Goal: Transaction & Acquisition: Purchase product/service

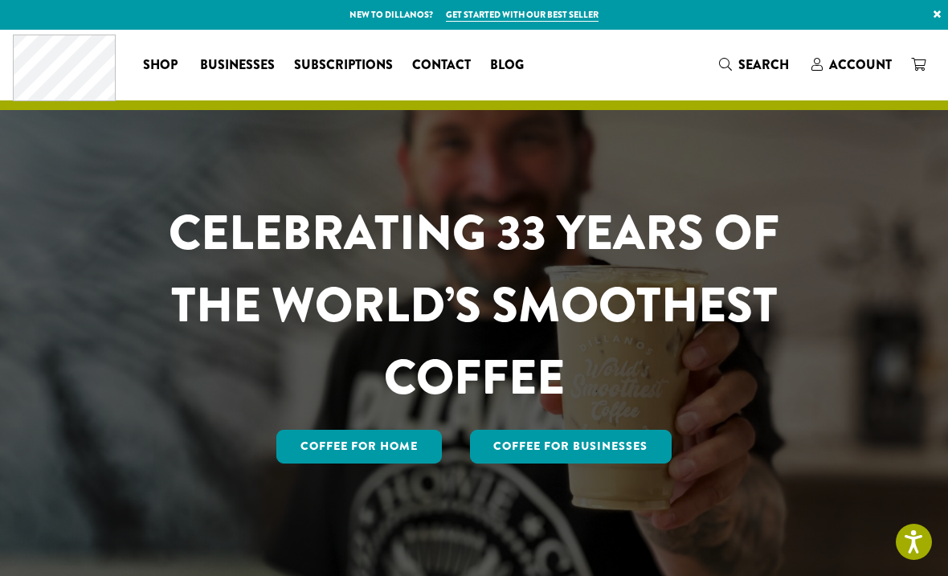
click at [842, 64] on span "Account" at bounding box center [860, 64] width 63 height 18
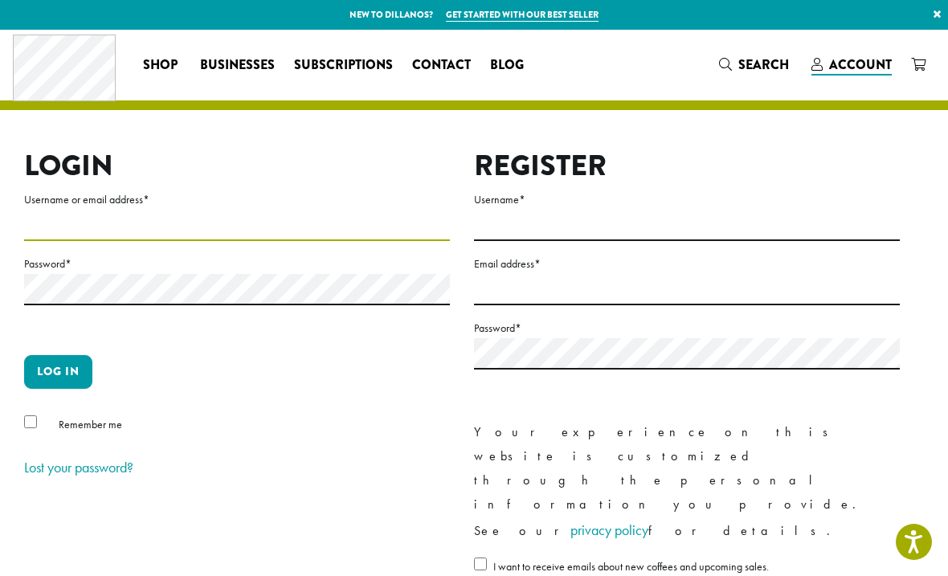
type input "**********"
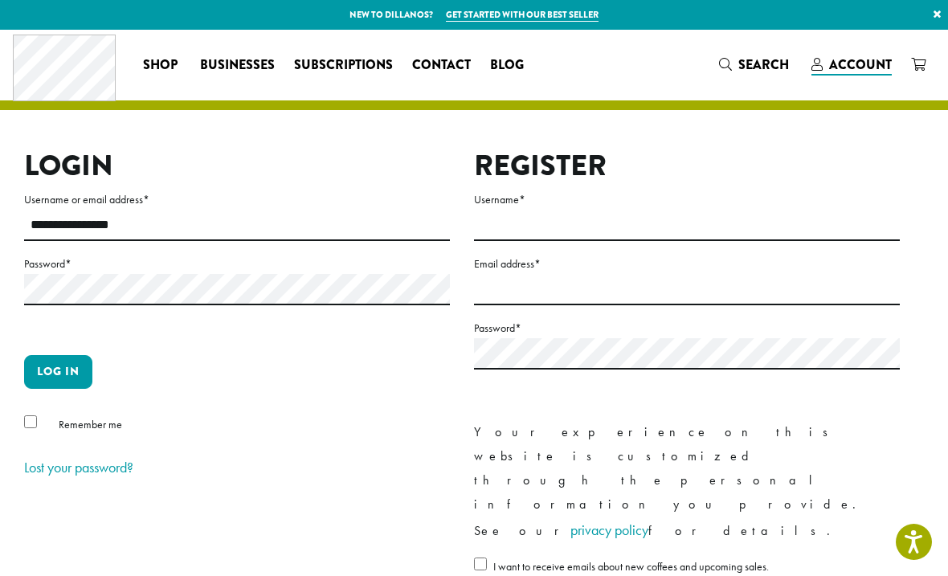
click at [58, 371] on button "Log in" at bounding box center [58, 372] width 68 height 34
click at [77, 373] on button "Log in" at bounding box center [58, 372] width 68 height 34
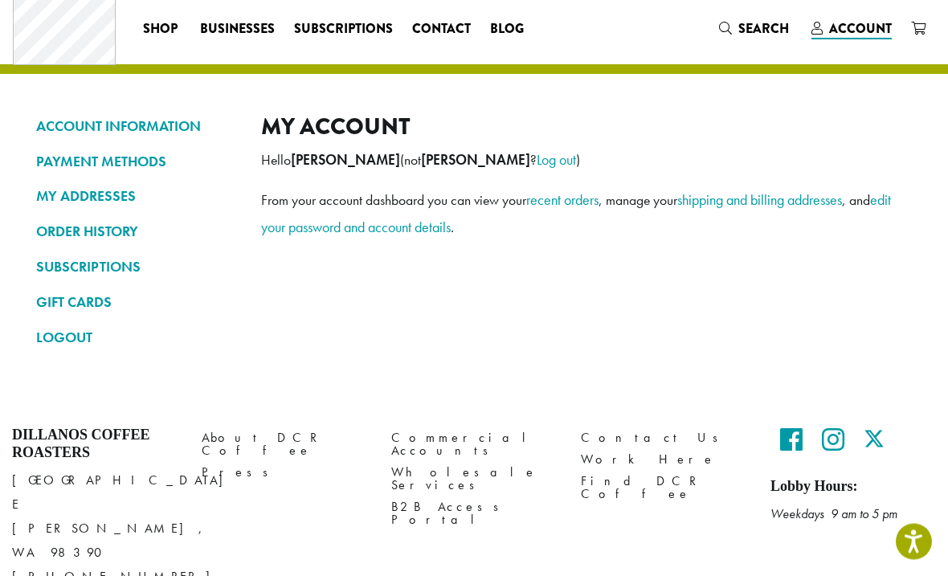
scroll to position [39, 0]
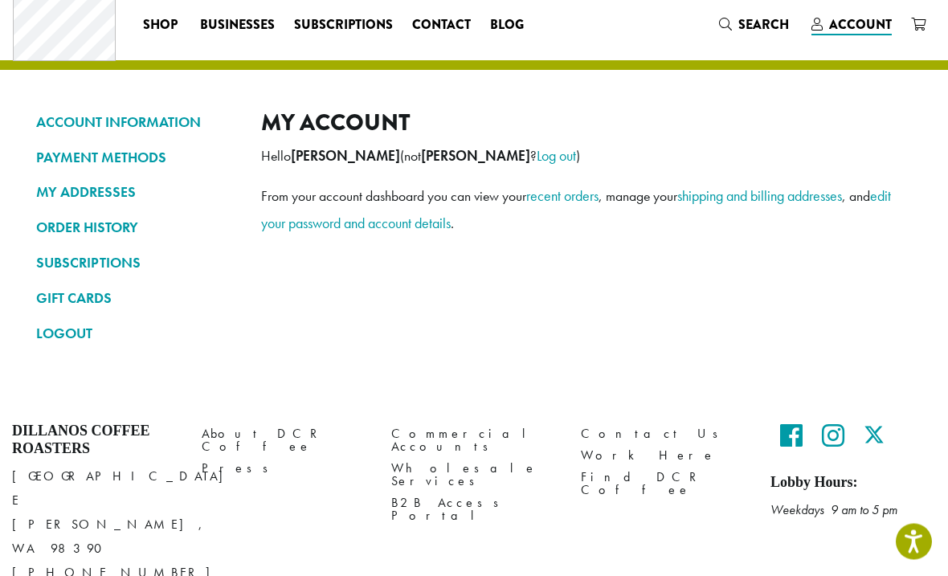
click at [78, 222] on link "ORDER HISTORY" at bounding box center [136, 227] width 201 height 27
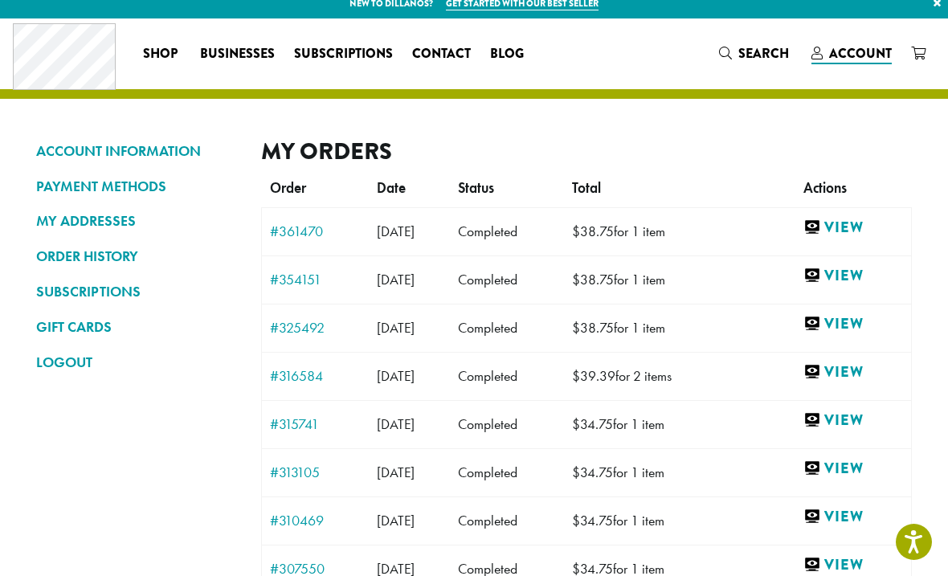
scroll to position [12, 0]
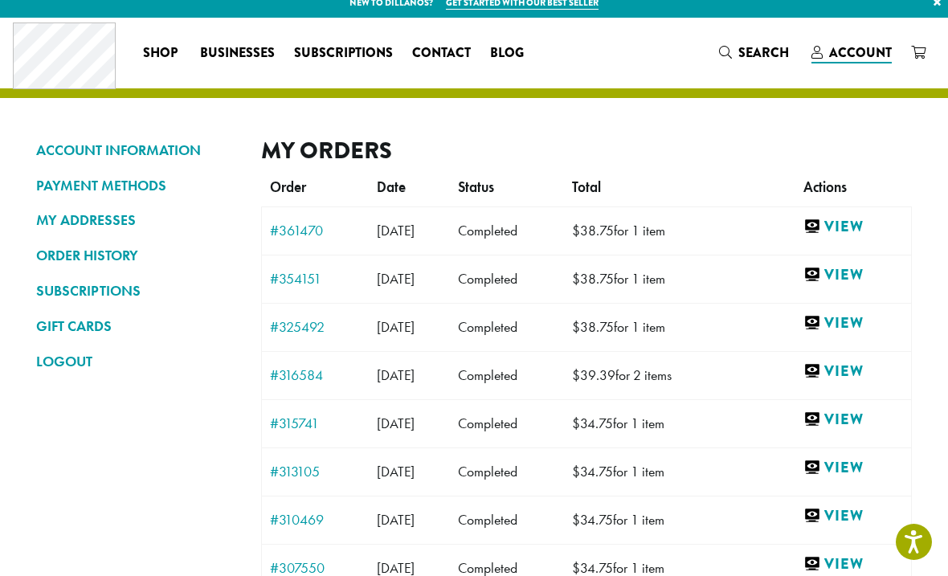
click at [351, 47] on span "Subscriptions" at bounding box center [343, 53] width 99 height 20
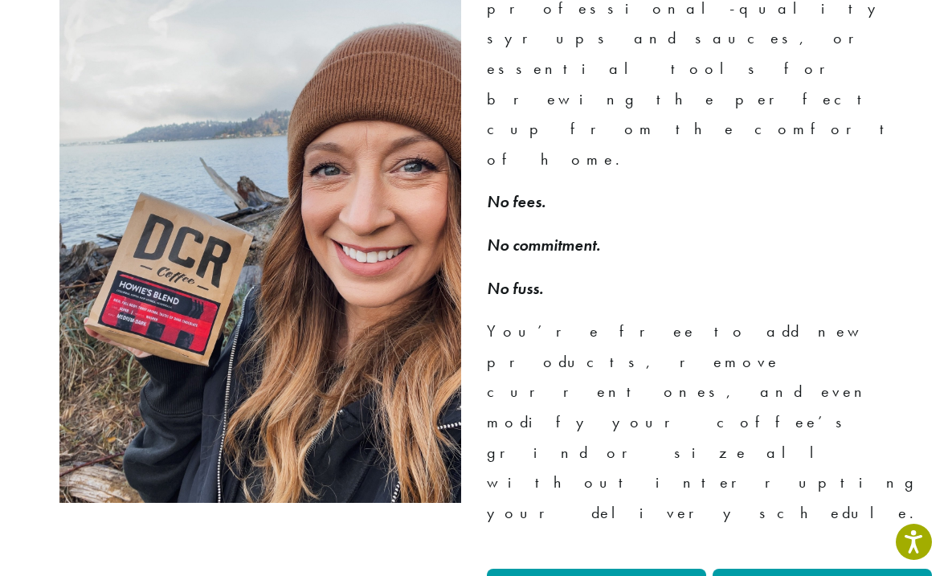
scroll to position [1173, 0]
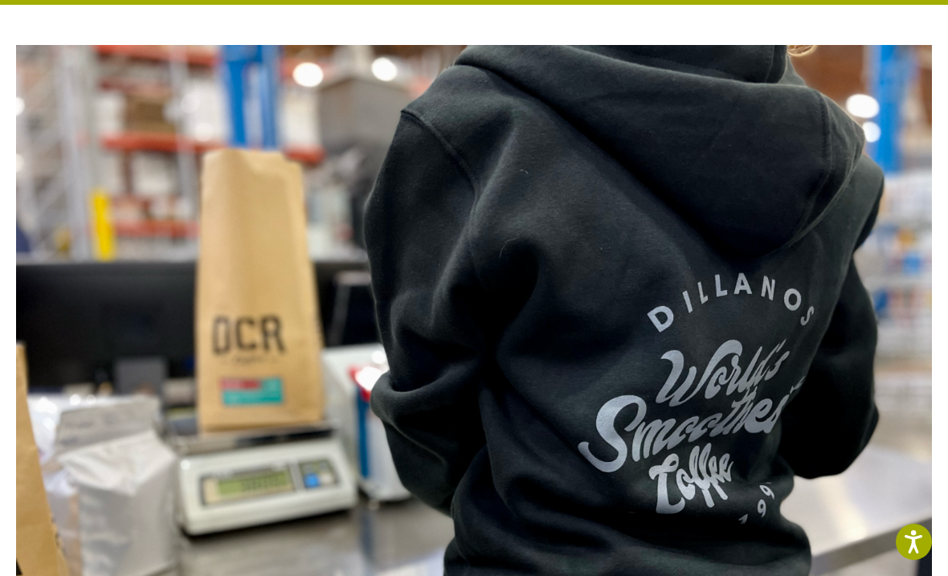
scroll to position [0, 0]
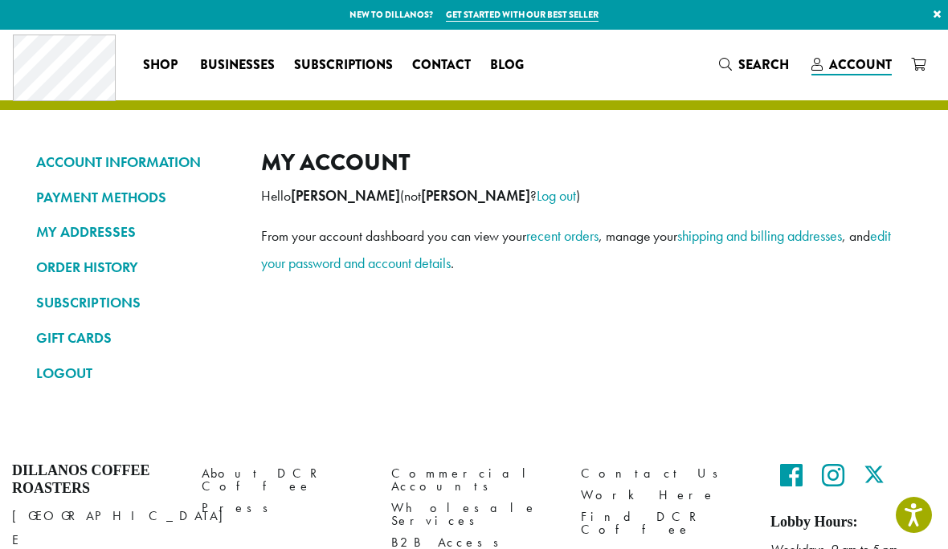
click at [84, 294] on link "SUBSCRIPTIONS" at bounding box center [136, 302] width 201 height 27
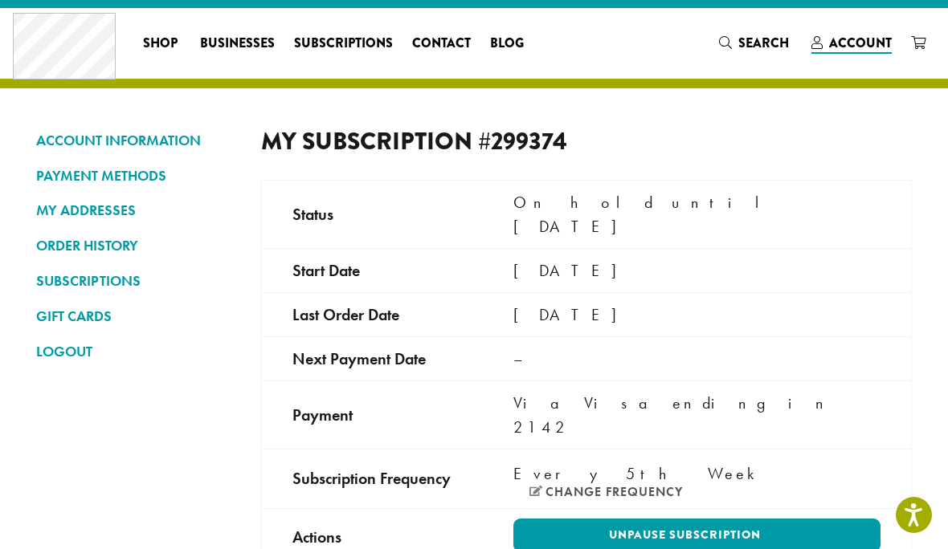
scroll to position [23, 0]
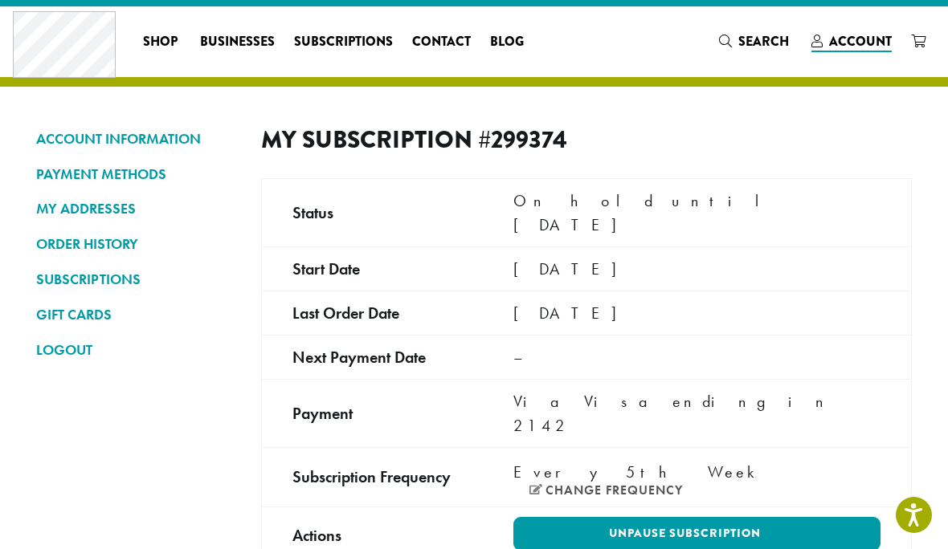
click at [116, 166] on link "PAYMENT METHODS" at bounding box center [136, 174] width 201 height 27
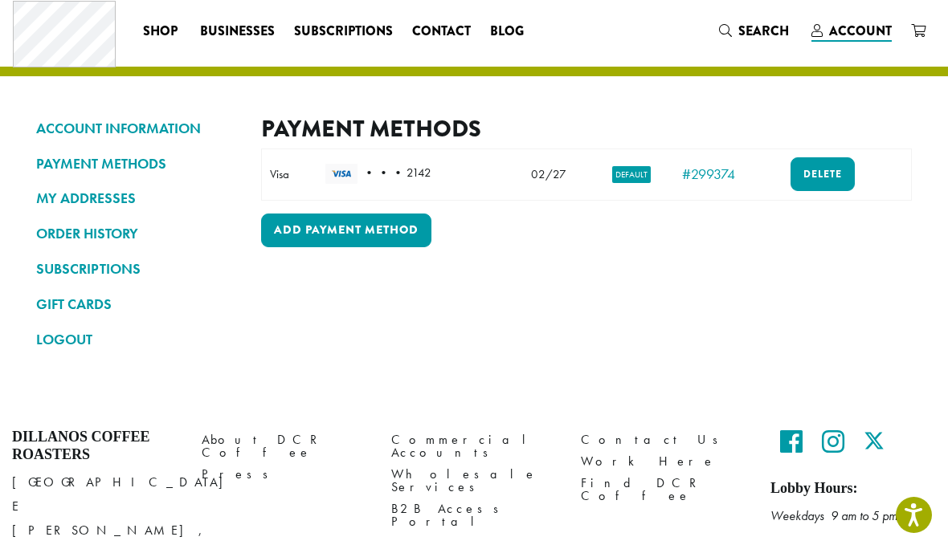
scroll to position [39, 0]
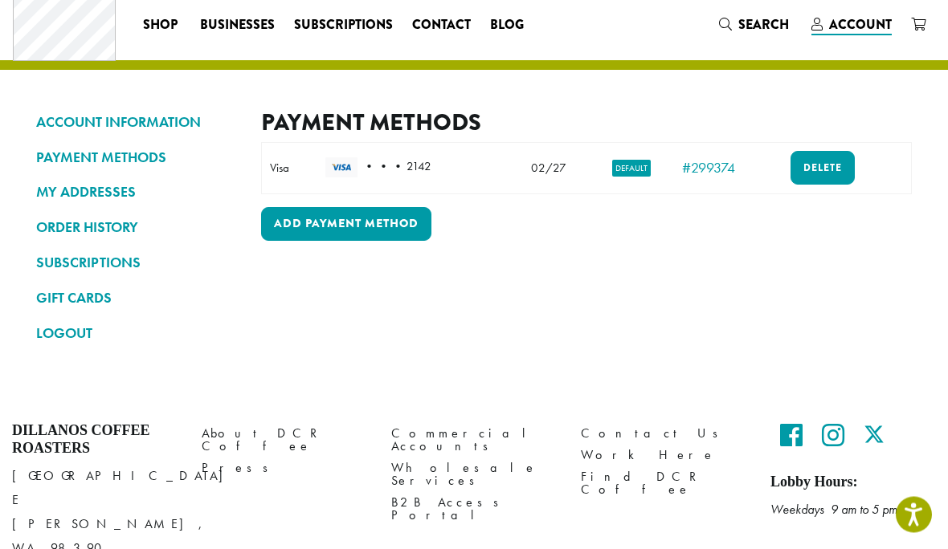
click at [826, 173] on link "Delete" at bounding box center [822, 169] width 64 height 34
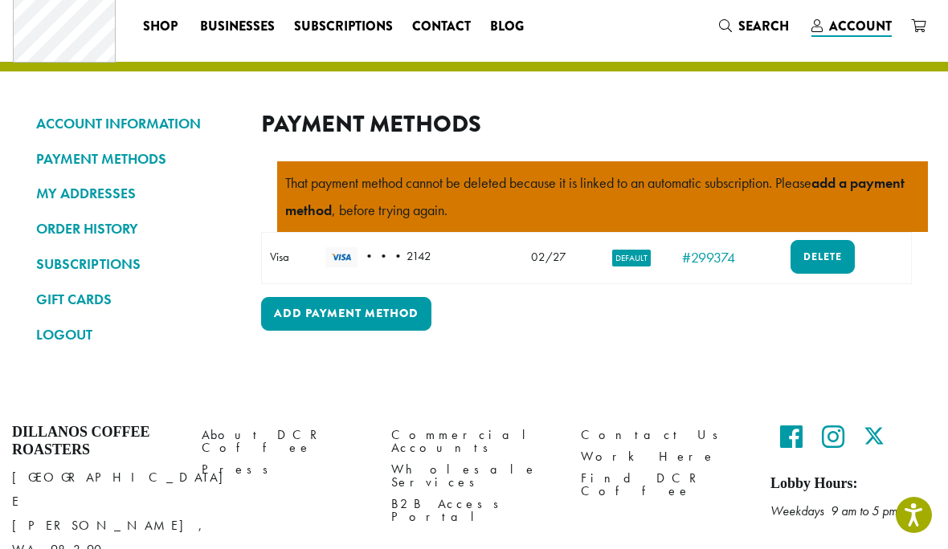
scroll to position [43, 0]
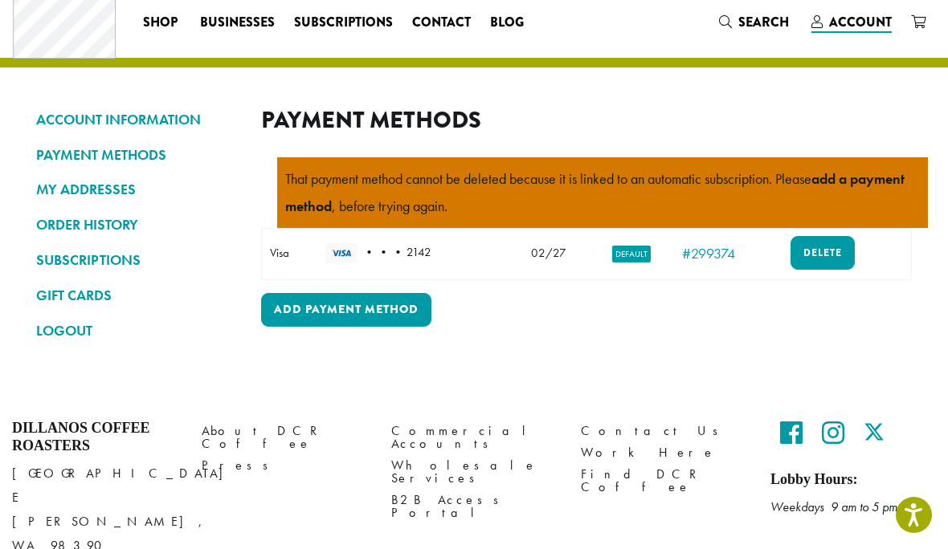
click at [85, 151] on link "PAYMENT METHODS" at bounding box center [136, 154] width 201 height 27
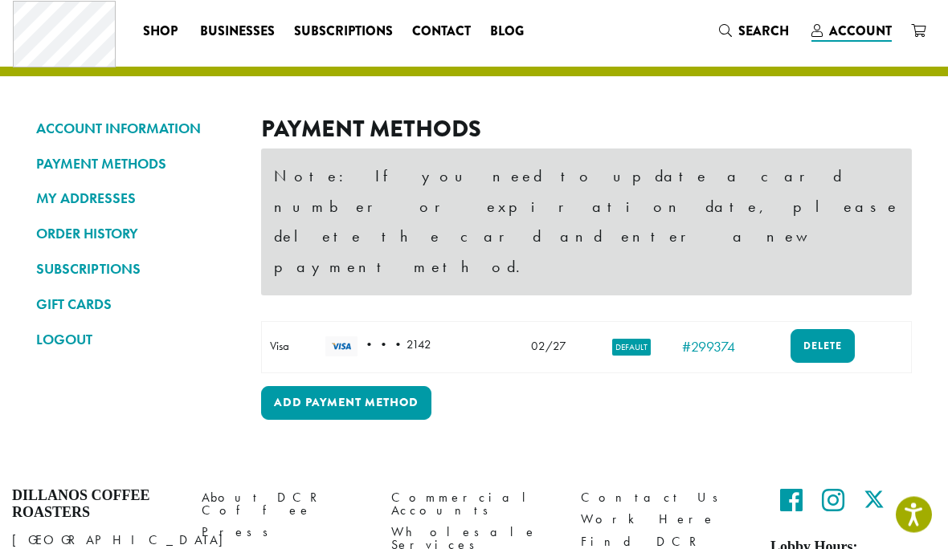
scroll to position [34, 0]
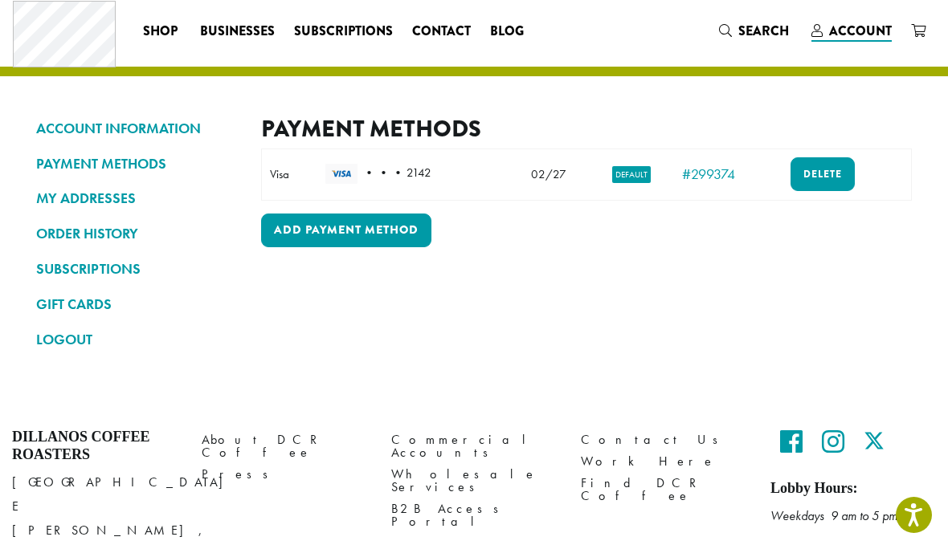
click at [88, 262] on link "SUBSCRIPTIONS" at bounding box center [136, 268] width 201 height 27
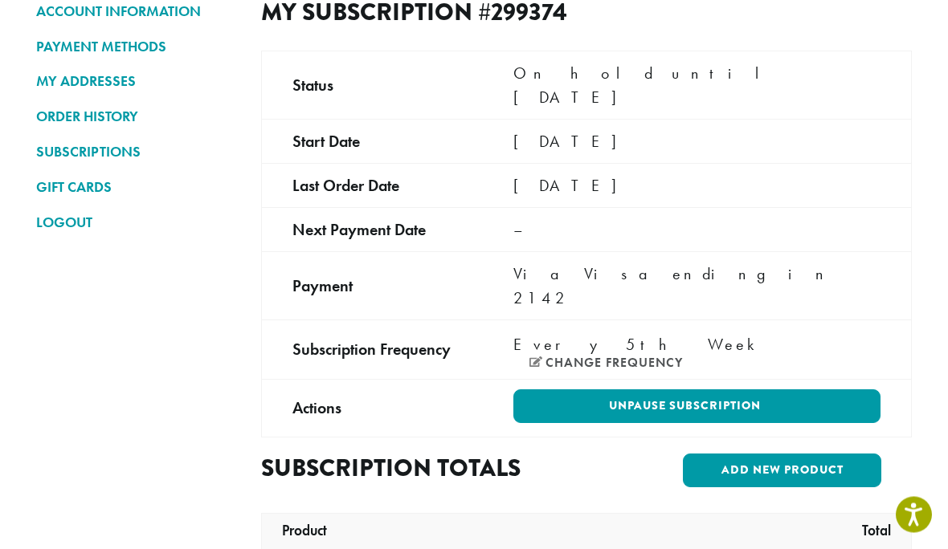
scroll to position [161, 0]
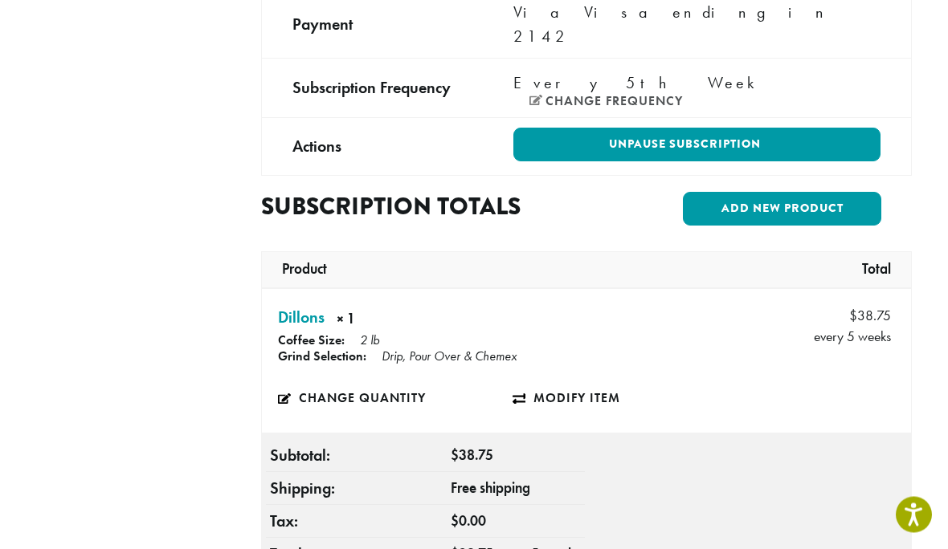
click at [561, 381] on link "Modify item" at bounding box center [629, 399] width 235 height 37
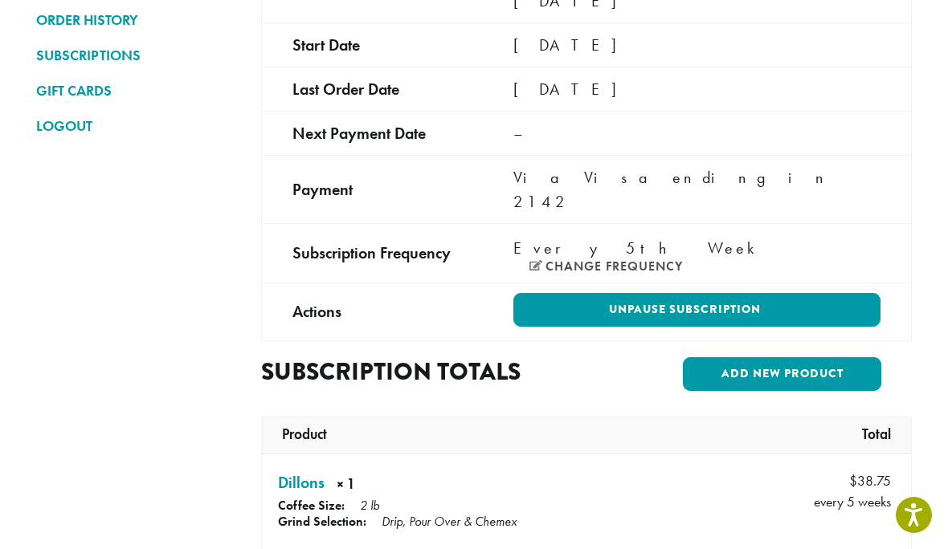
scroll to position [247, 0]
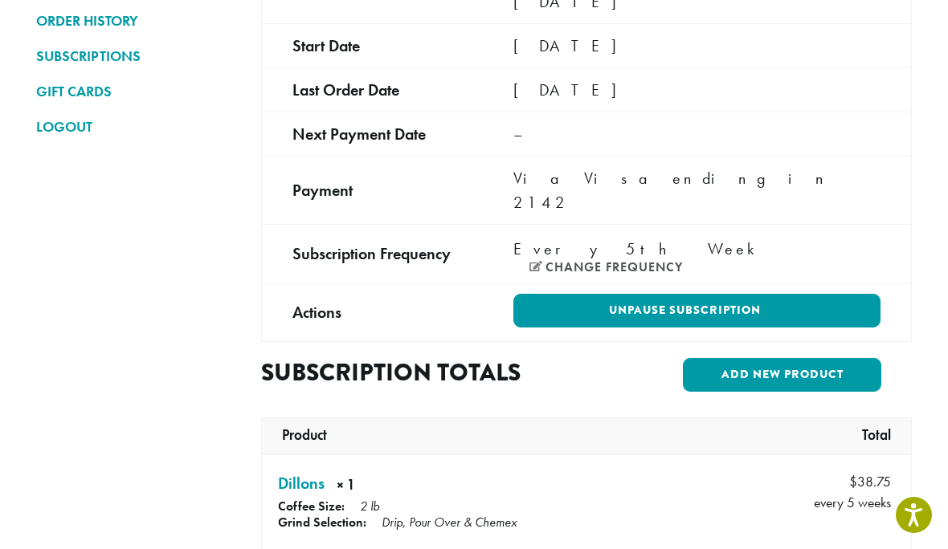
click at [697, 294] on link "Unpause Subscription" at bounding box center [696, 311] width 367 height 34
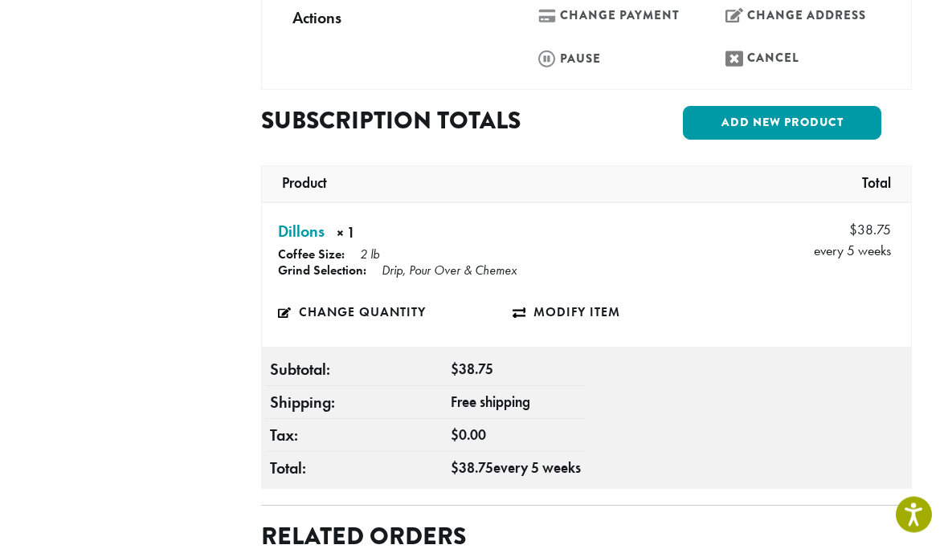
scroll to position [562, 0]
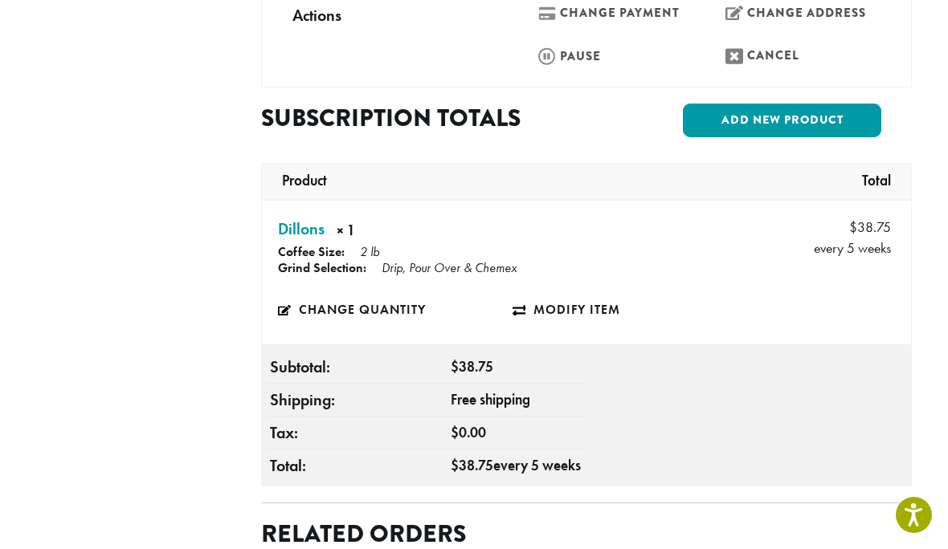
click at [26, 198] on div "**********" at bounding box center [474, 366] width 900 height 1561
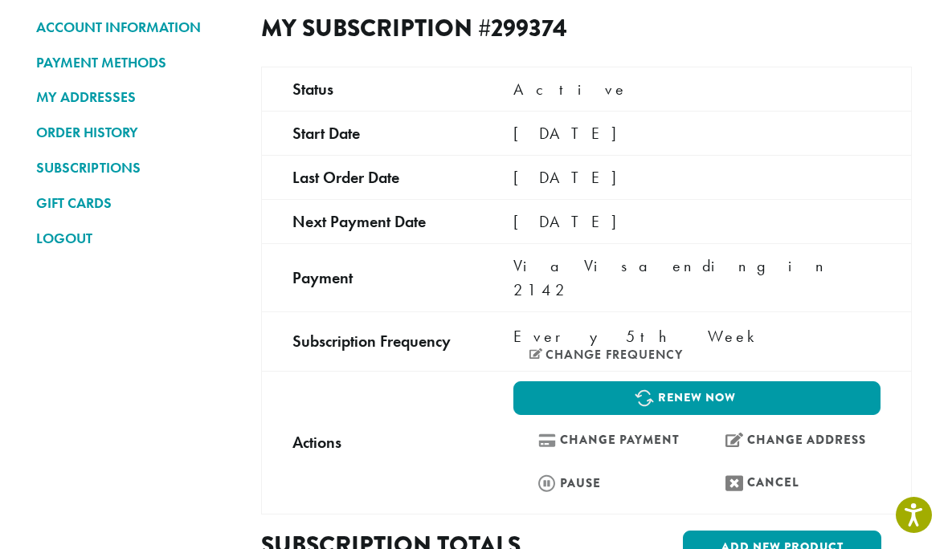
scroll to position [133, 0]
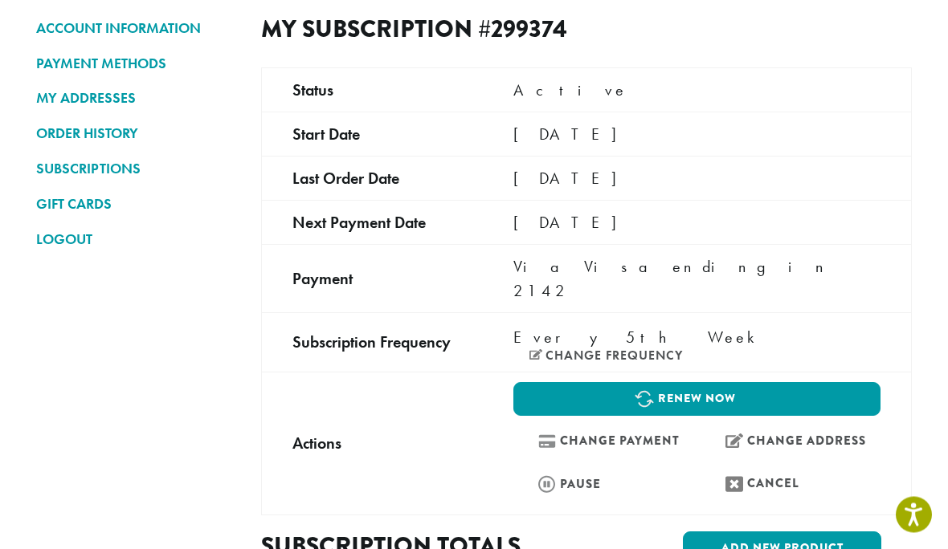
click at [754, 467] on link "Cancel" at bounding box center [790, 484] width 180 height 35
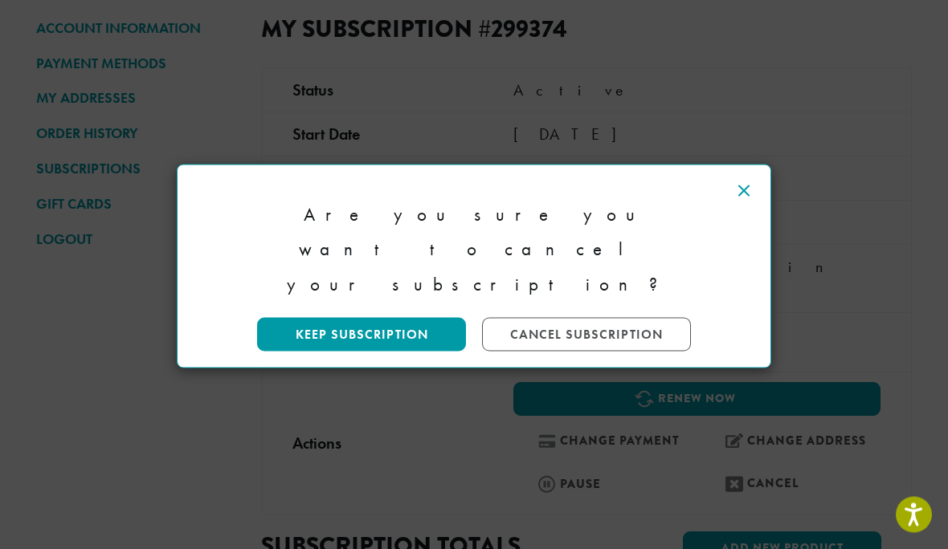
scroll to position [134, 0]
click at [544, 318] on link "Cancel Subscription" at bounding box center [586, 335] width 209 height 34
click at [582, 318] on link "Cancel Subscription" at bounding box center [586, 335] width 209 height 34
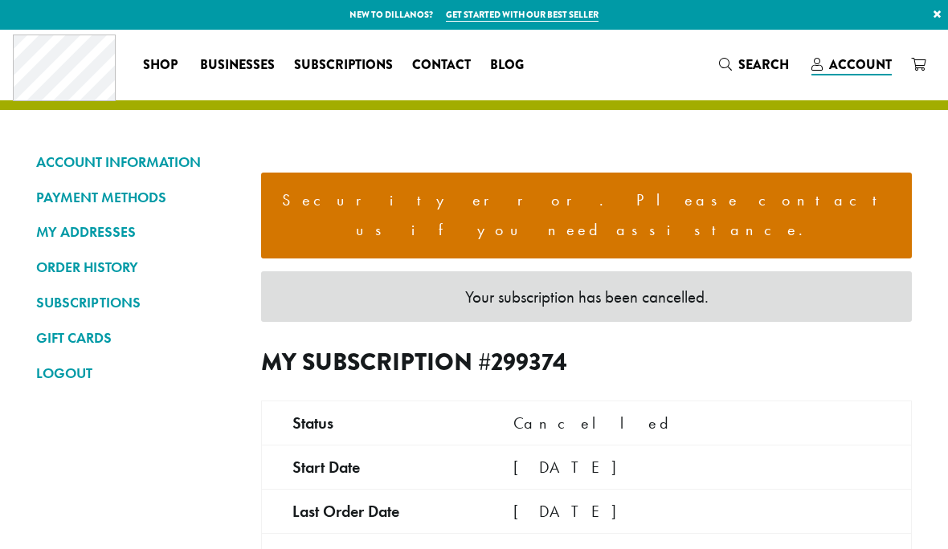
click at [573, 271] on div "Your subscription has been cancelled." at bounding box center [586, 296] width 651 height 51
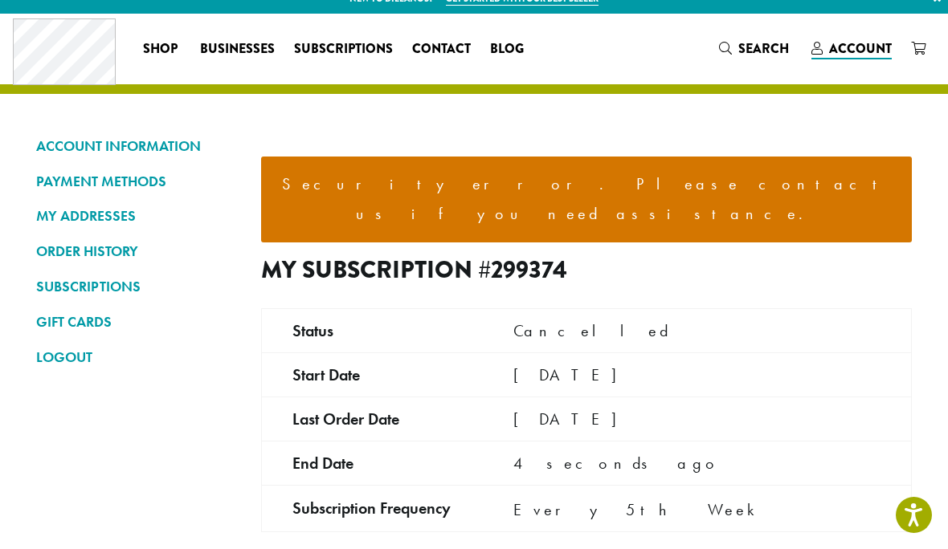
scroll to position [51, 0]
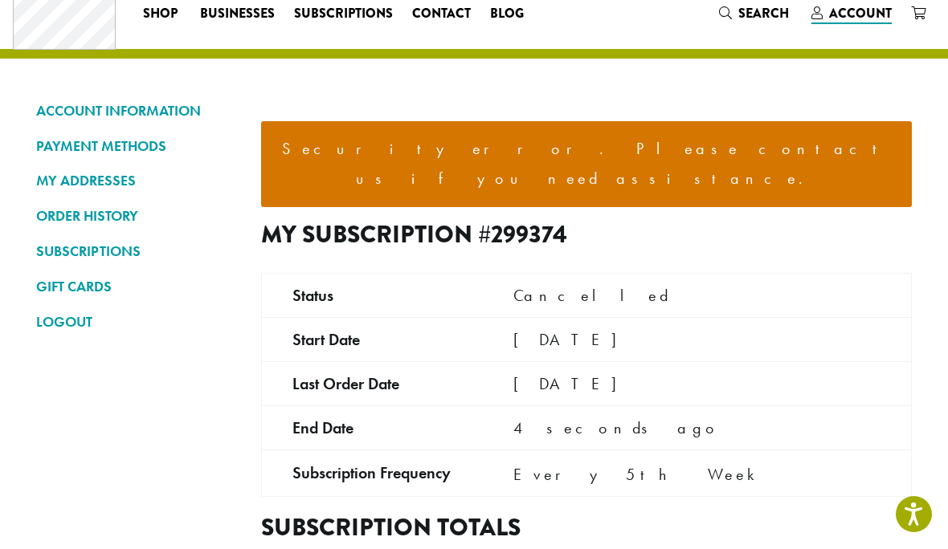
click at [679, 463] on div "Every 5th Week Change frequency" at bounding box center [696, 475] width 367 height 24
click at [663, 465] on td "**********" at bounding box center [697, 474] width 429 height 47
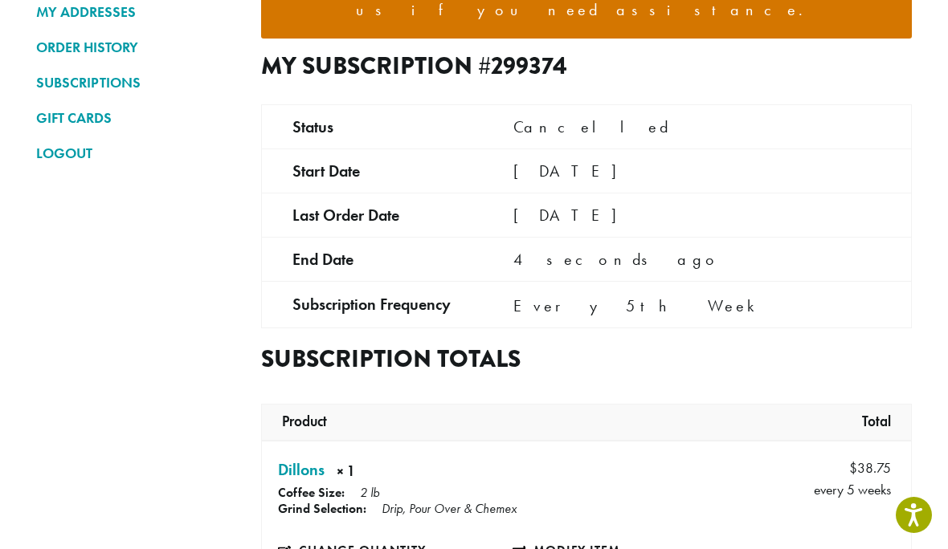
scroll to position [0, 0]
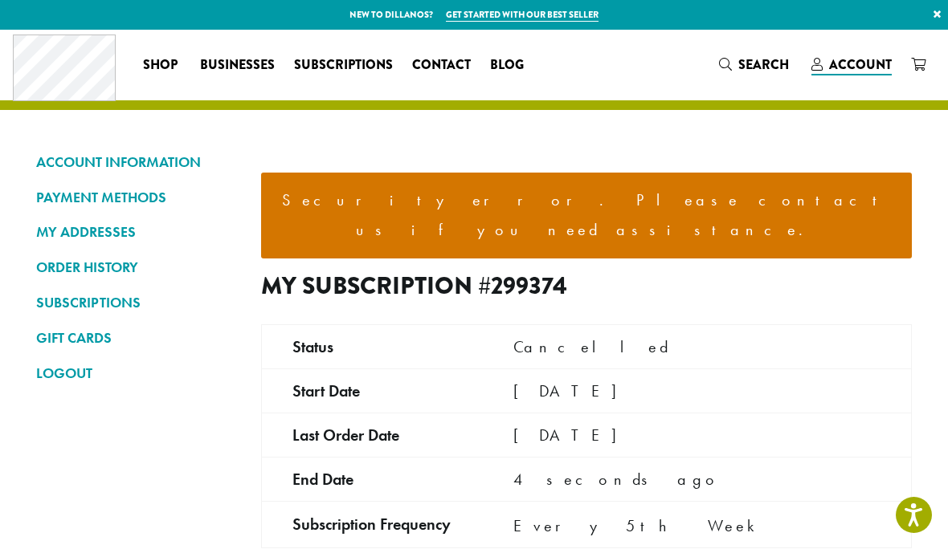
click at [118, 194] on link "PAYMENT METHODS" at bounding box center [136, 197] width 201 height 27
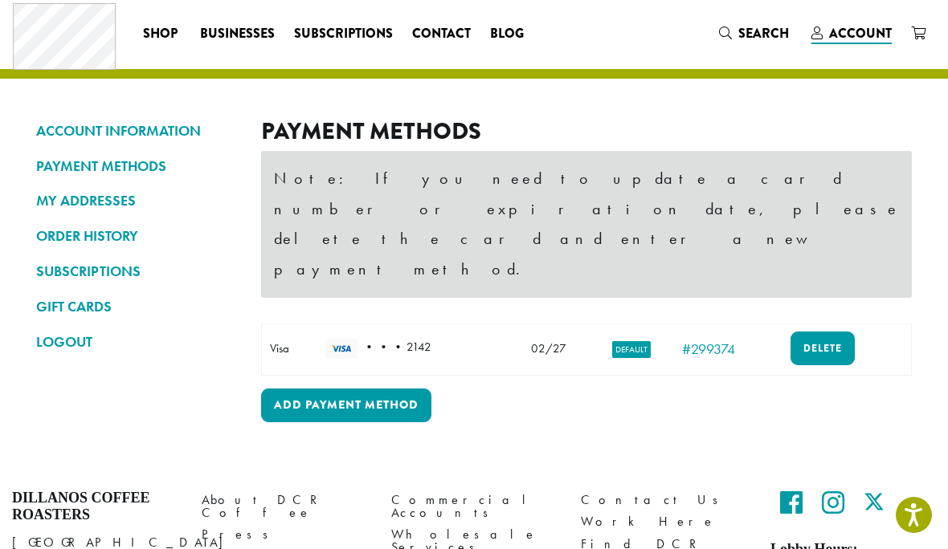
scroll to position [37, 0]
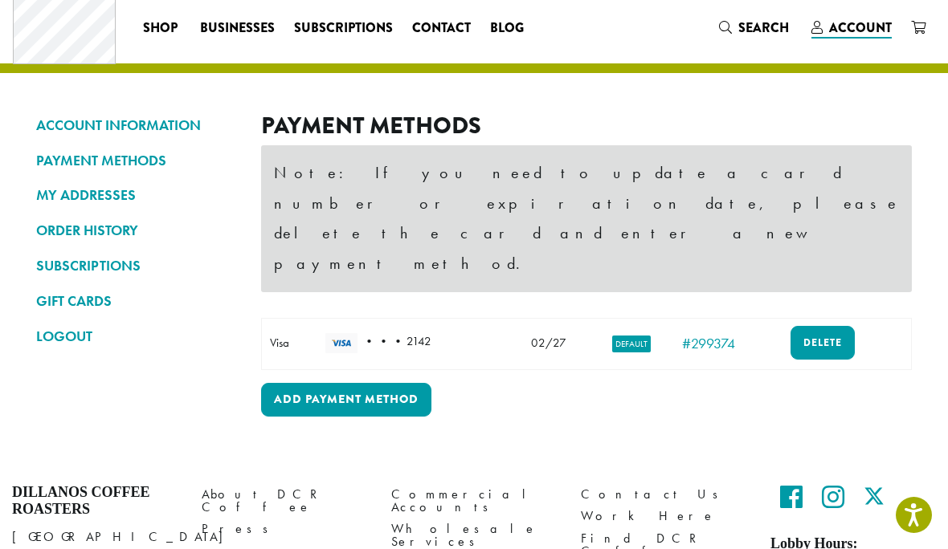
click at [821, 326] on link "Delete" at bounding box center [822, 343] width 64 height 34
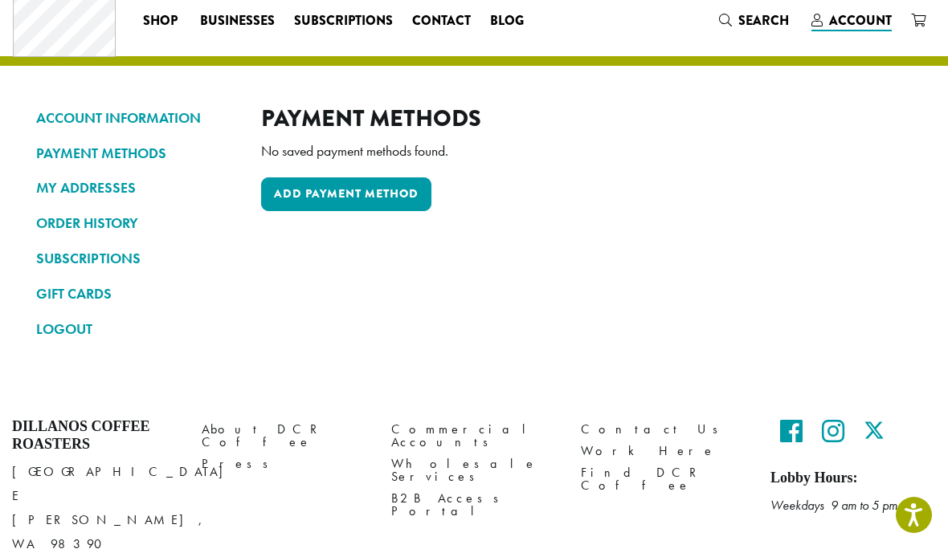
scroll to position [45, 0]
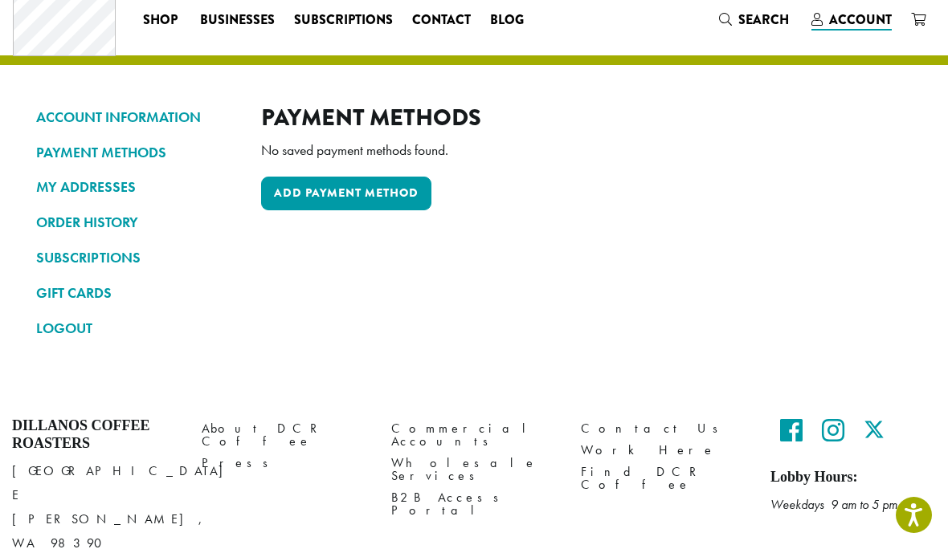
click at [101, 116] on link "ACCOUNT INFORMATION" at bounding box center [136, 117] width 201 height 27
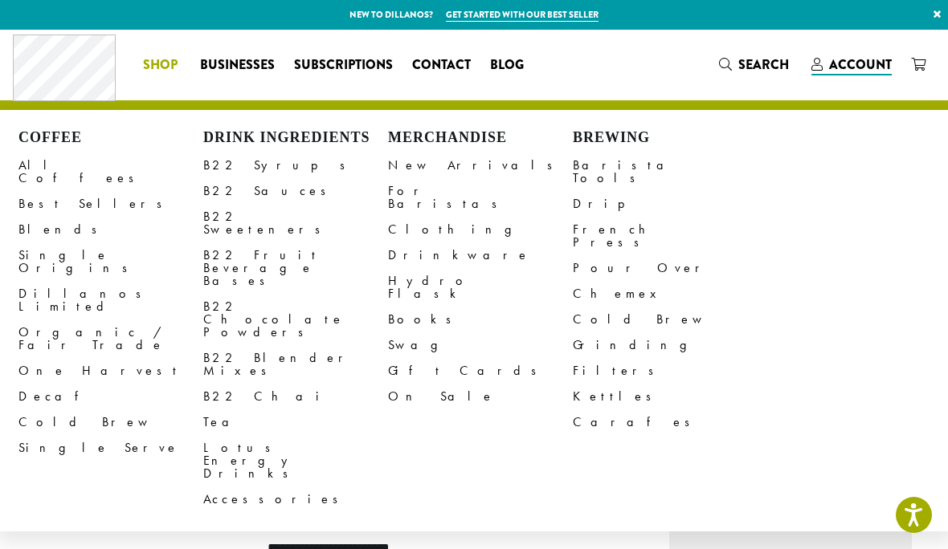
click at [44, 161] on link "All Coffees" at bounding box center [110, 172] width 185 height 39
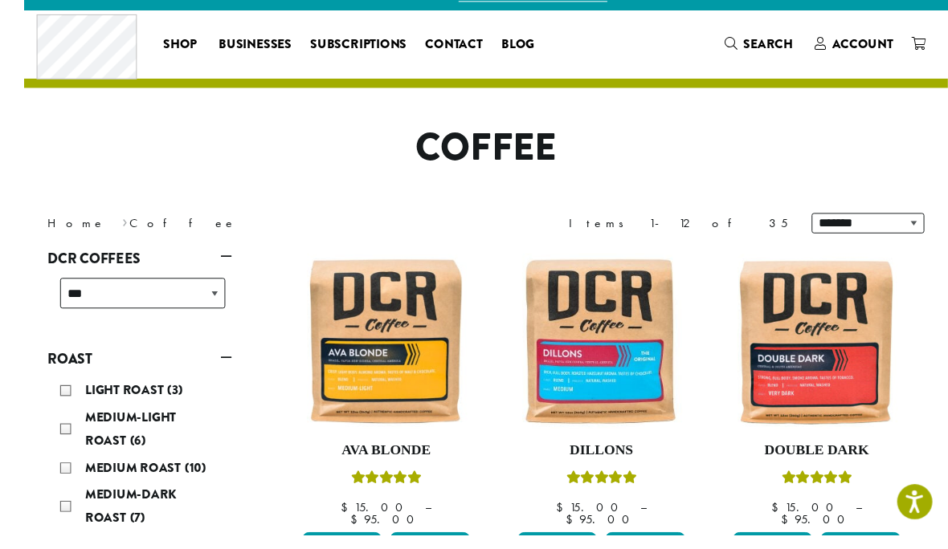
scroll to position [73, 0]
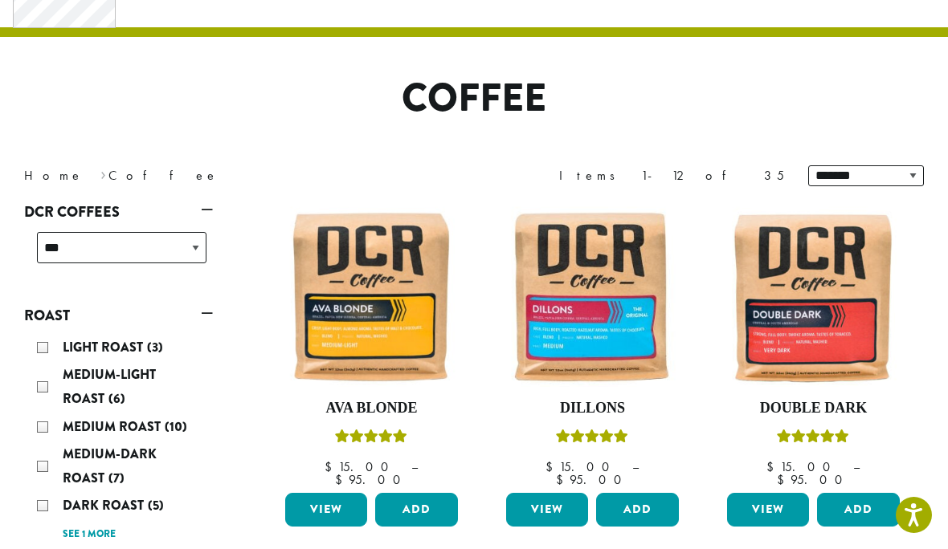
click at [561, 493] on link "View" at bounding box center [547, 510] width 82 height 34
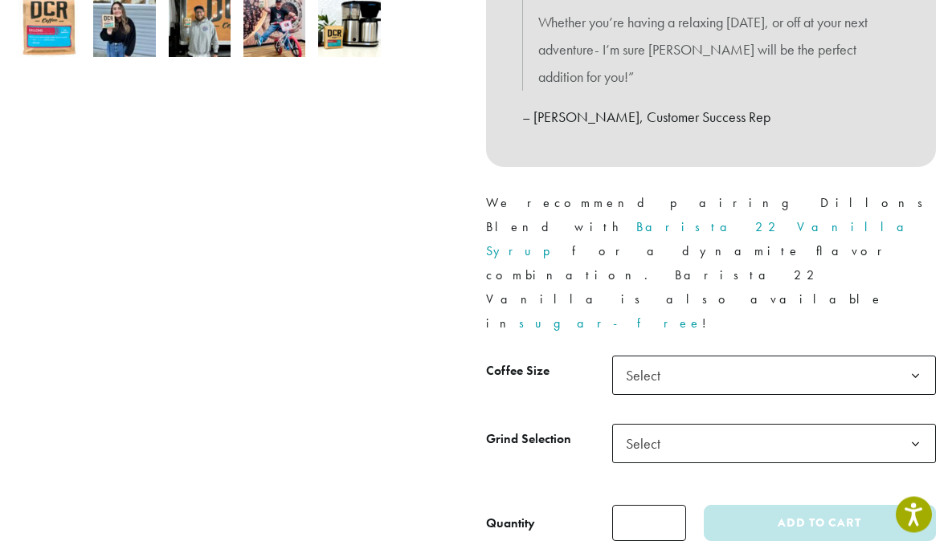
click at [913, 357] on b at bounding box center [915, 376] width 39 height 39
click at [908, 425] on b at bounding box center [915, 444] width 39 height 39
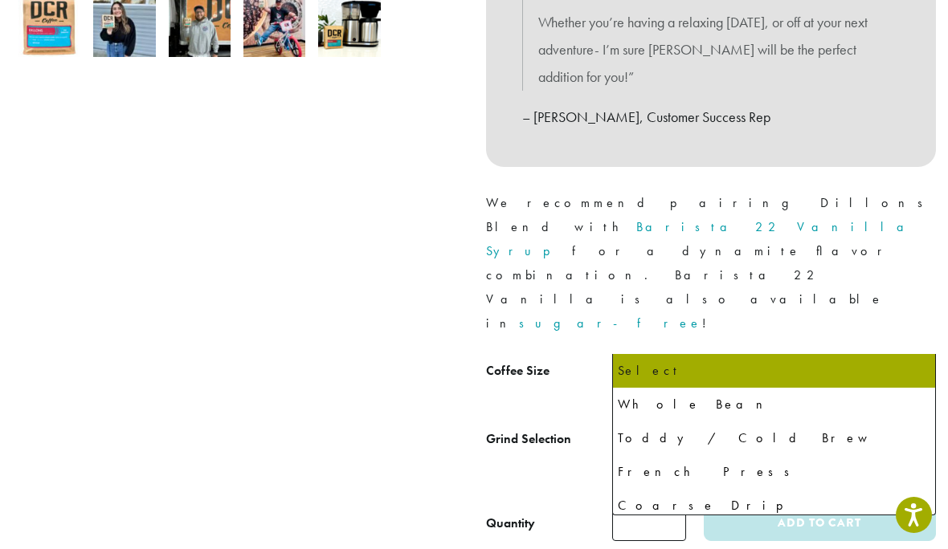
select select "**********"
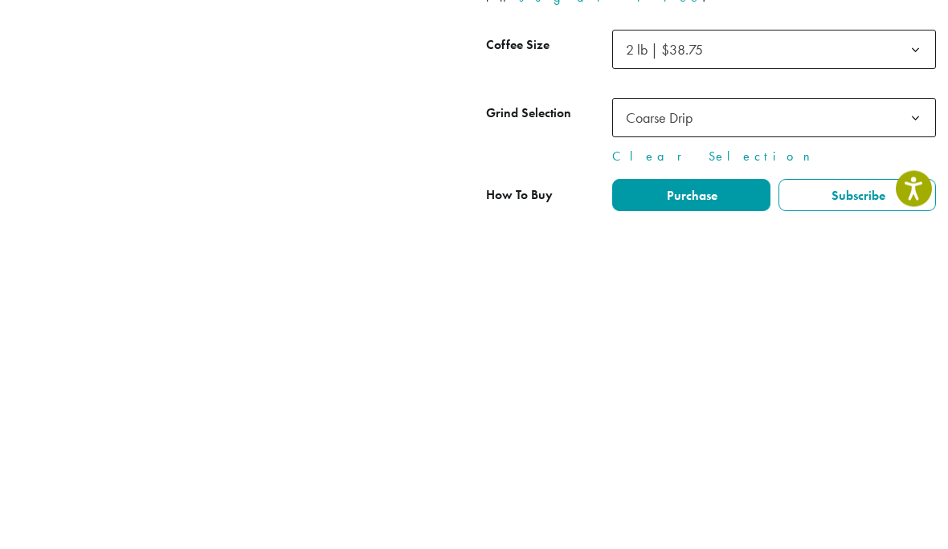
type input "*"
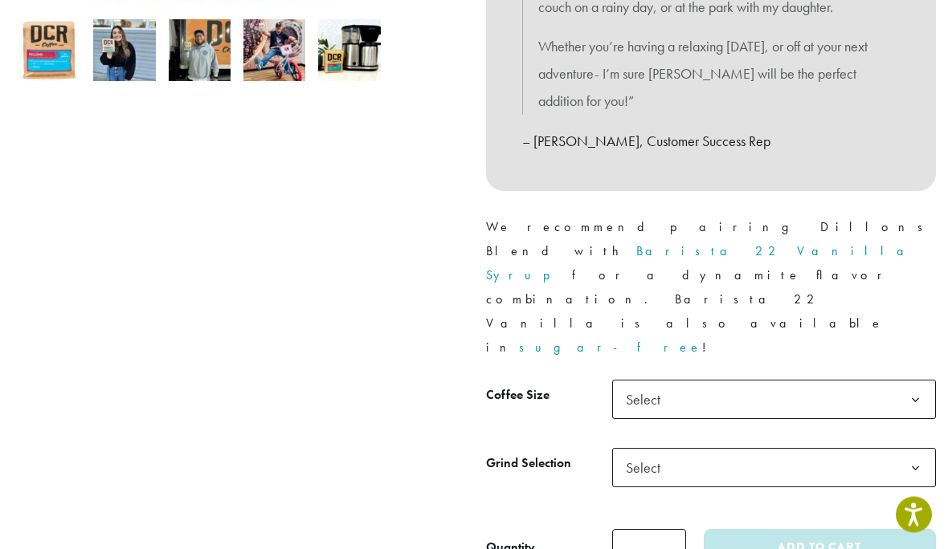
click at [909, 382] on b at bounding box center [915, 401] width 39 height 39
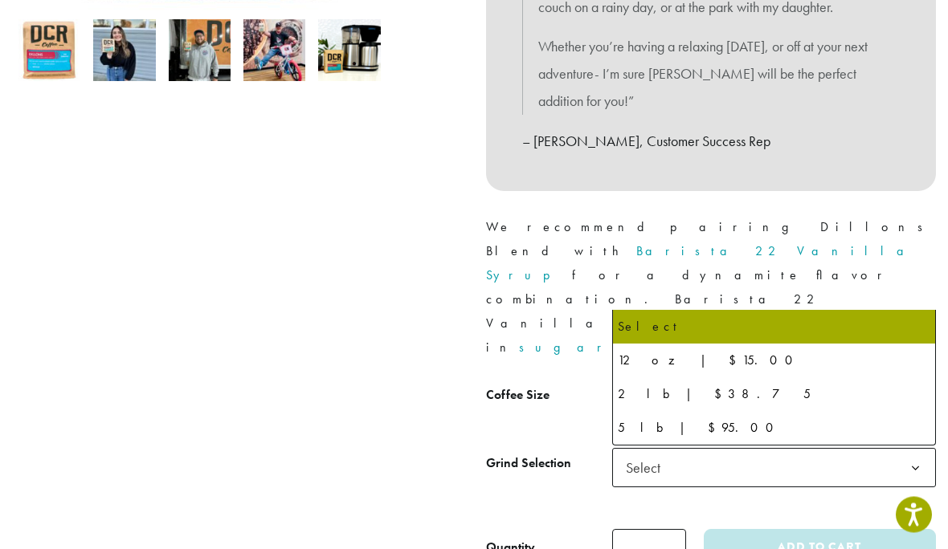
scroll to position [569, 0]
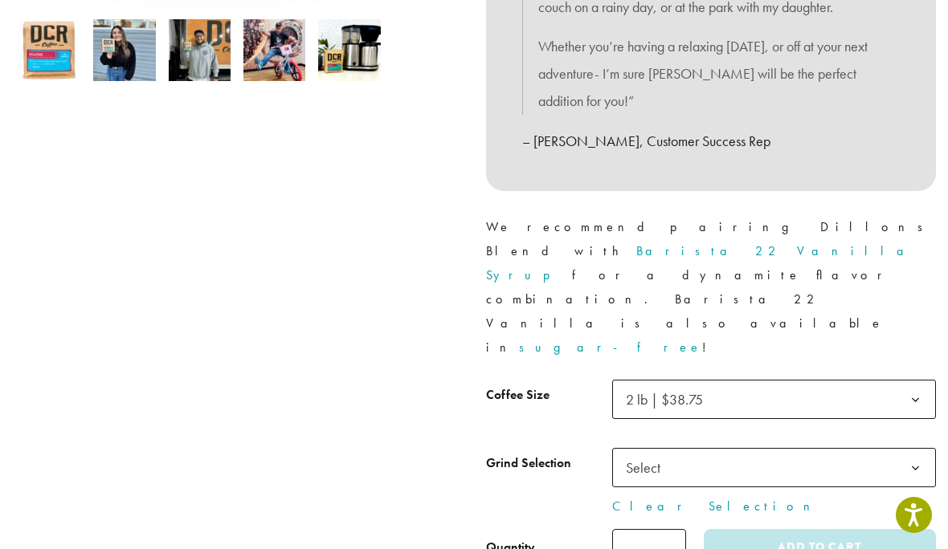
click at [908, 449] on b at bounding box center [915, 468] width 39 height 39
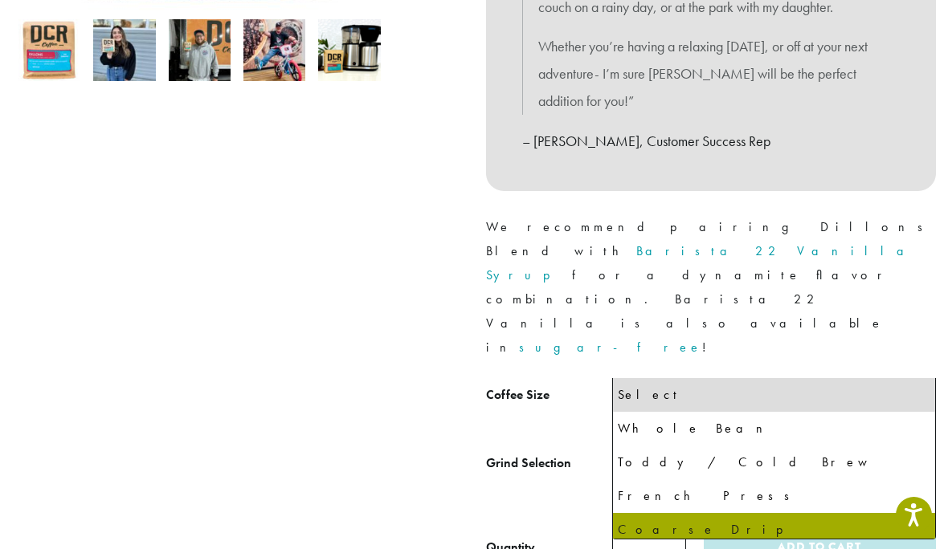
select select "**********"
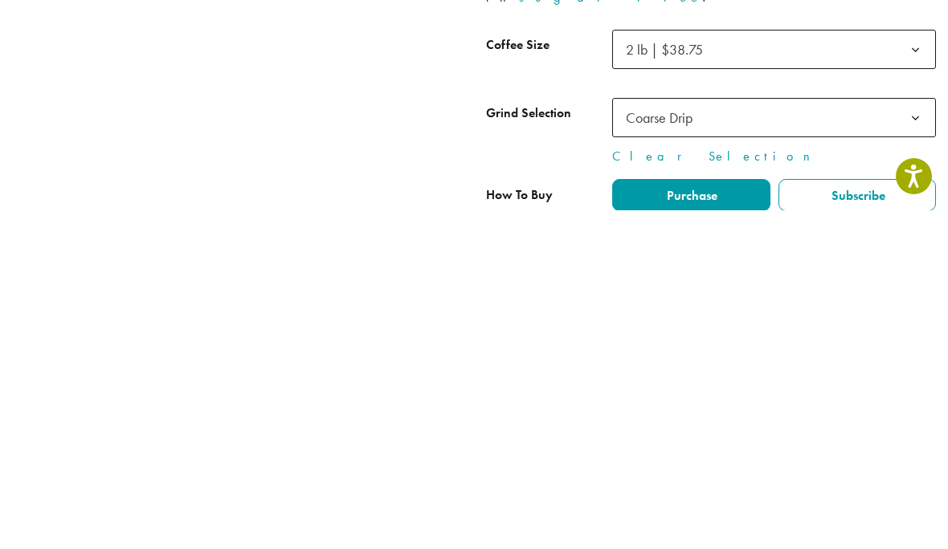
scroll to position [920, 0]
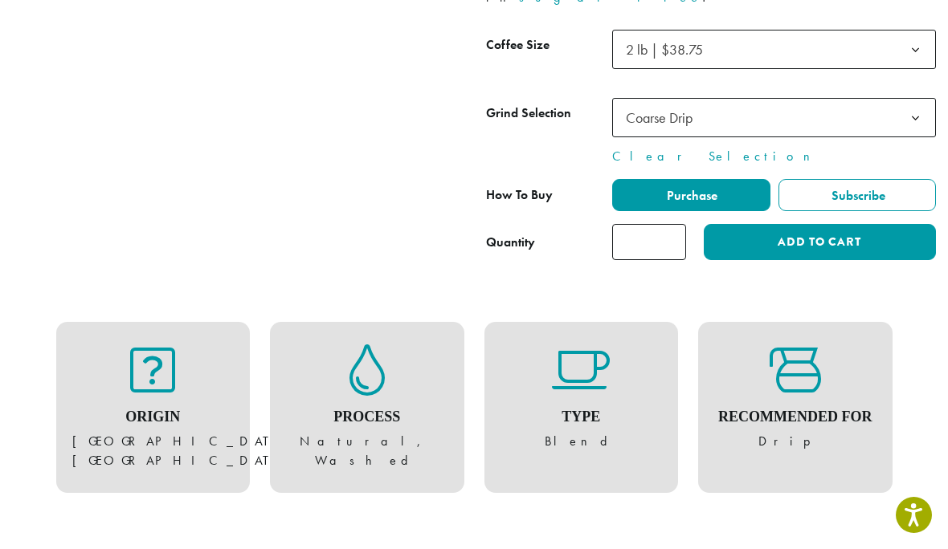
type input "*"
click at [790, 224] on button "Add to cart" at bounding box center [820, 242] width 232 height 36
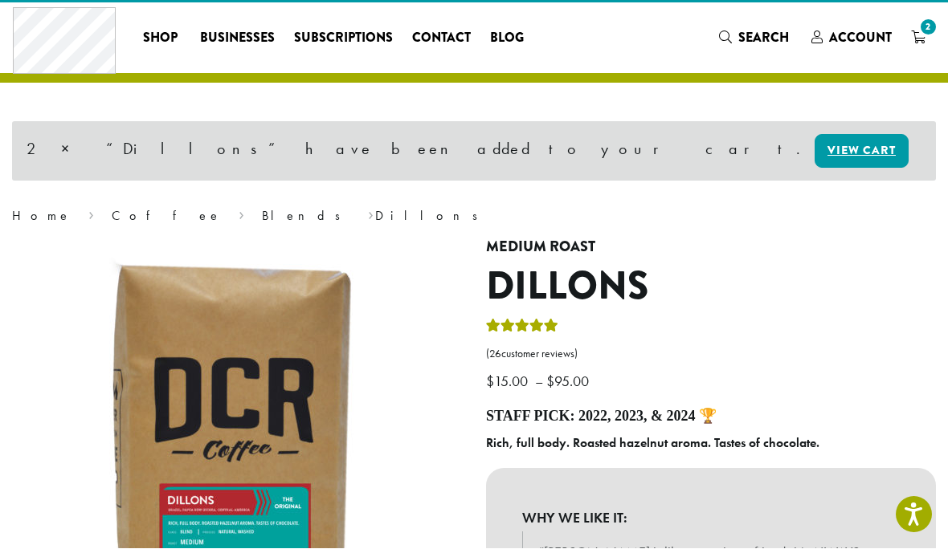
scroll to position [27, 0]
click at [917, 24] on span "2" at bounding box center [928, 27] width 22 height 22
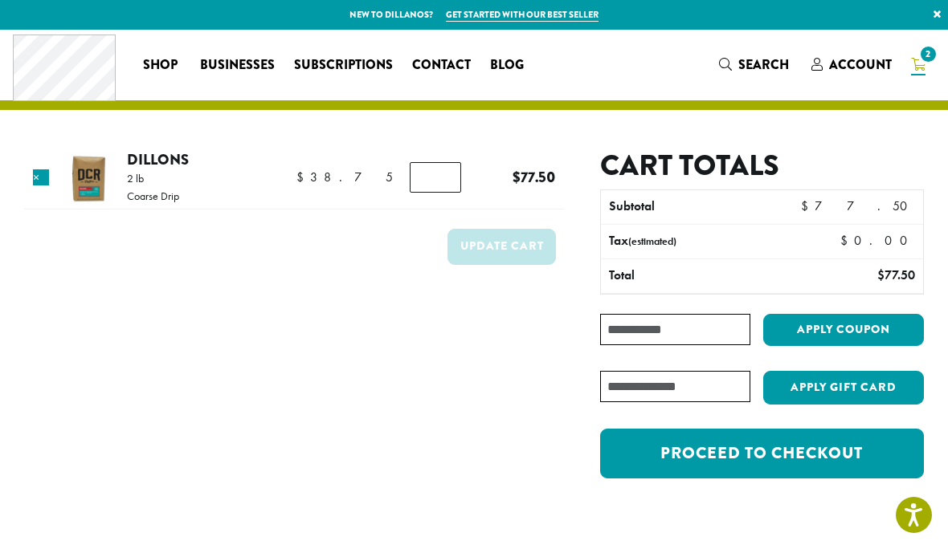
scroll to position [35, 0]
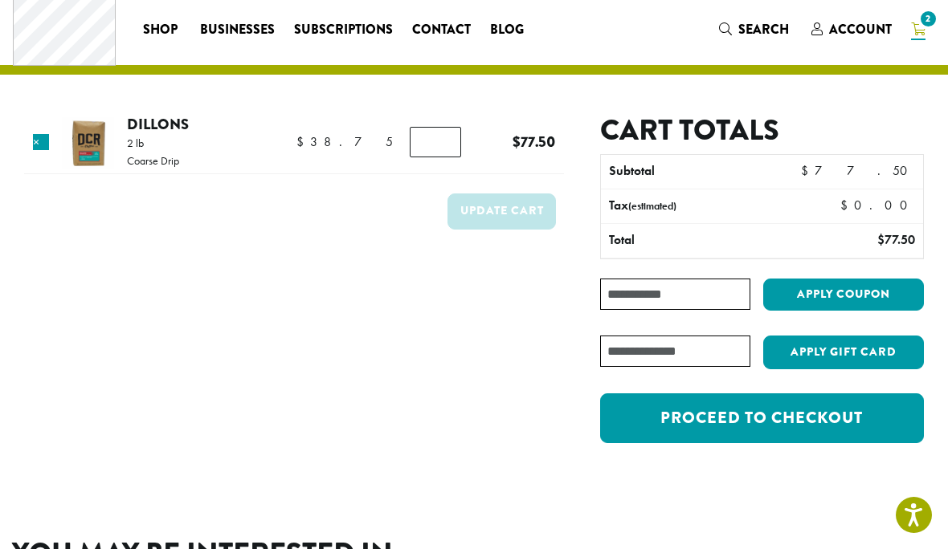
click at [633, 286] on input "Coupon:" at bounding box center [675, 294] width 150 height 31
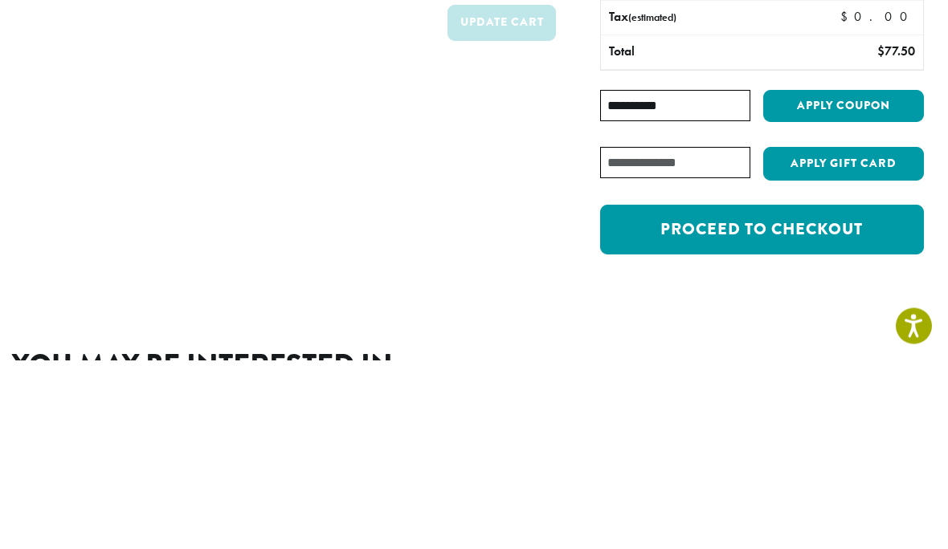
type input "**********"
click at [833, 280] on button "Apply coupon" at bounding box center [843, 296] width 161 height 33
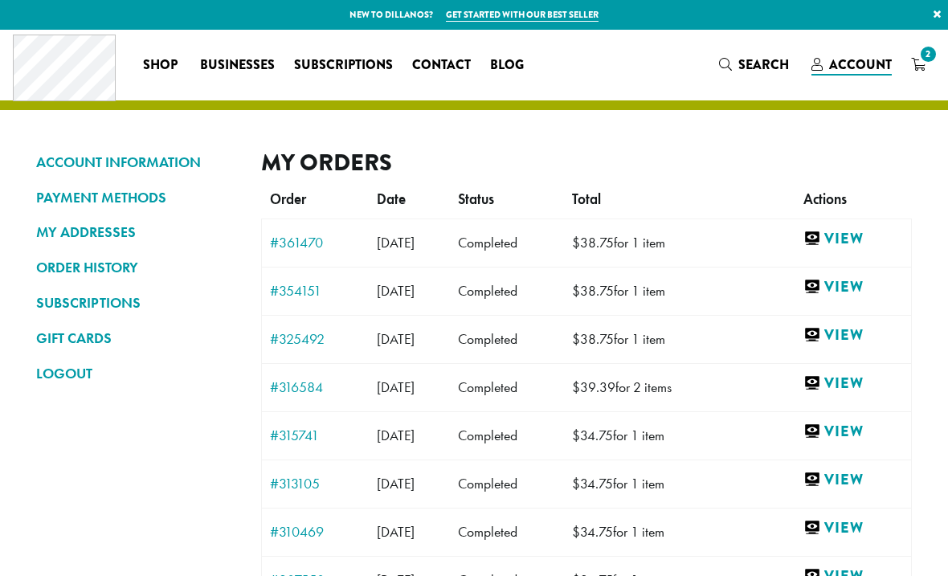
scroll to position [12, 0]
